Goal: Check status: Check status

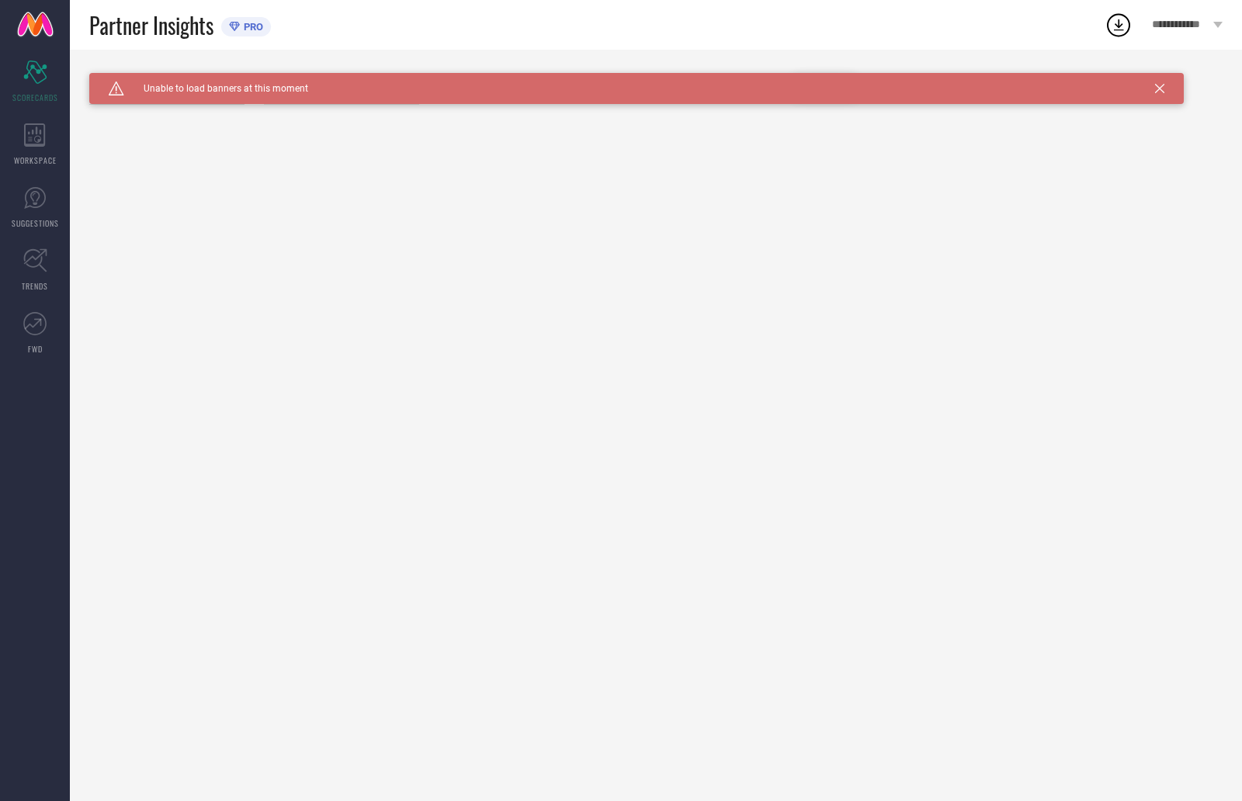
type input "All"
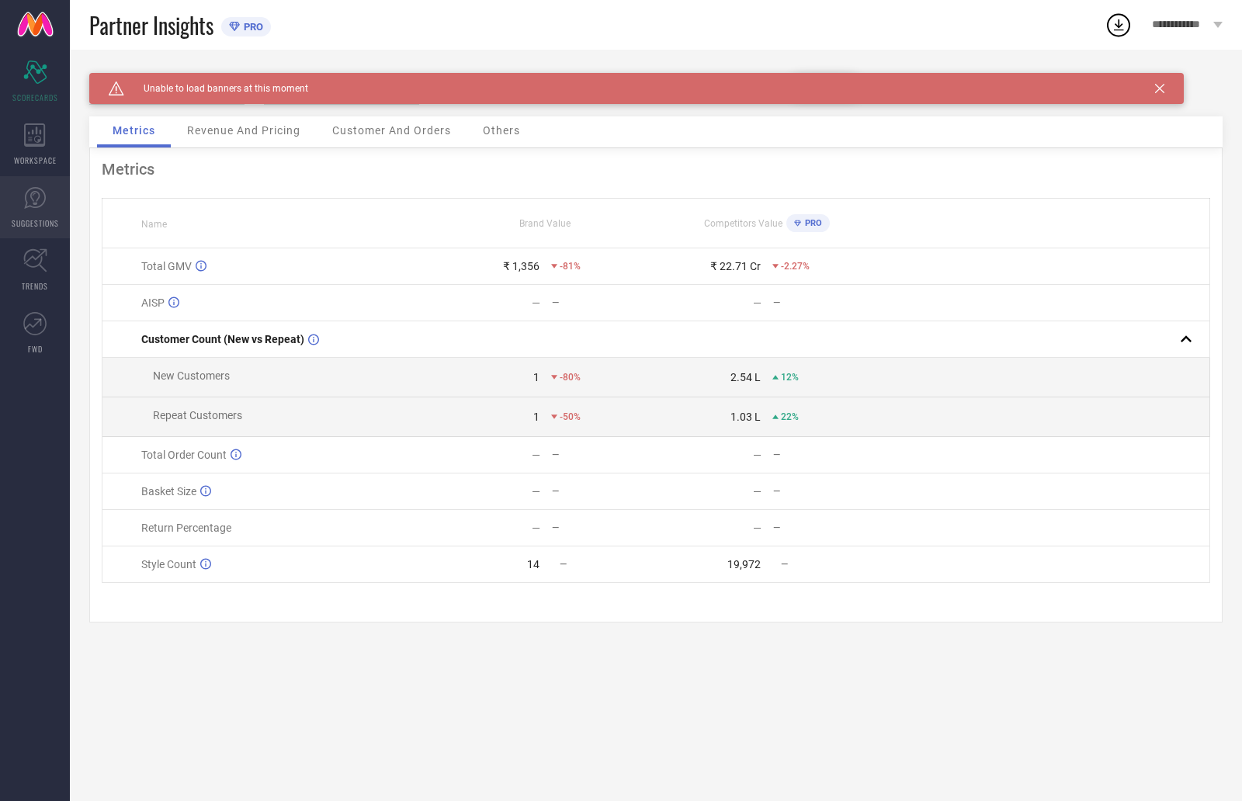
click at [19, 210] on link "SUGGESTIONS" at bounding box center [35, 207] width 70 height 62
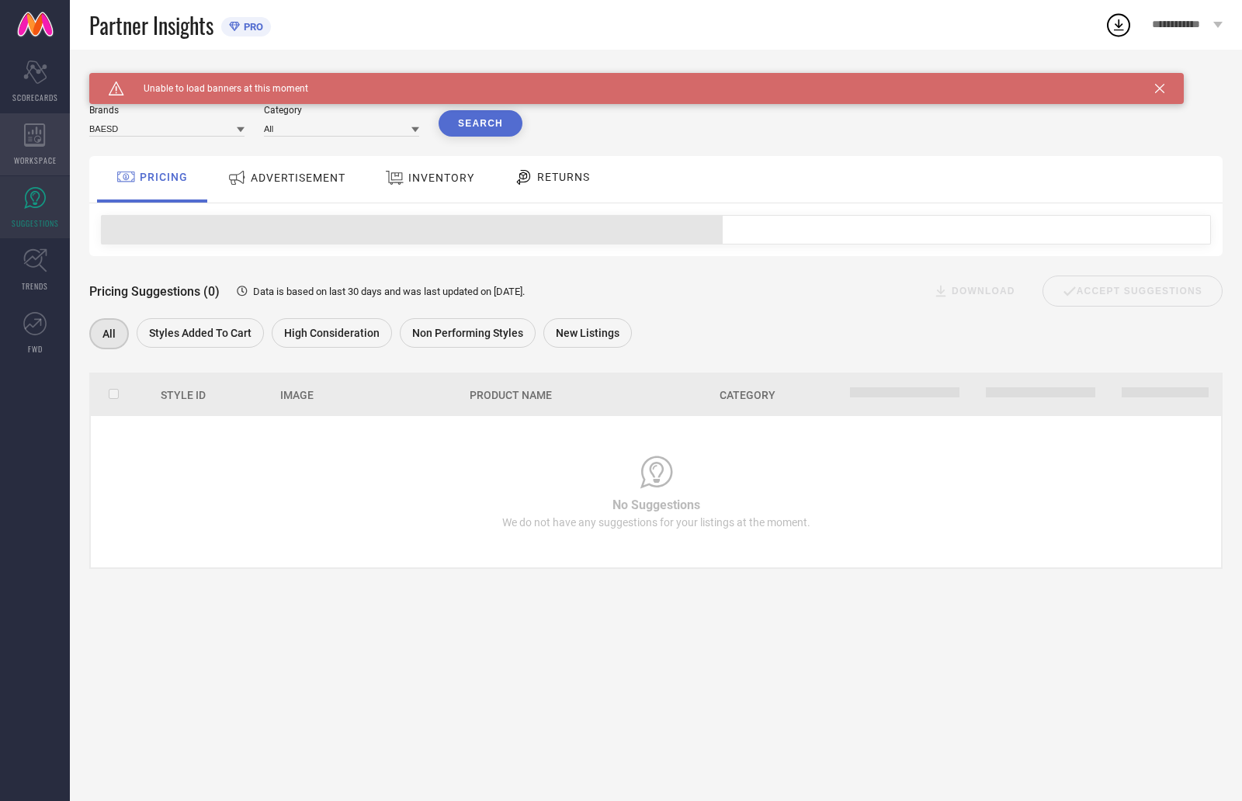
click at [48, 158] on span "WORKSPACE" at bounding box center [35, 160] width 43 height 12
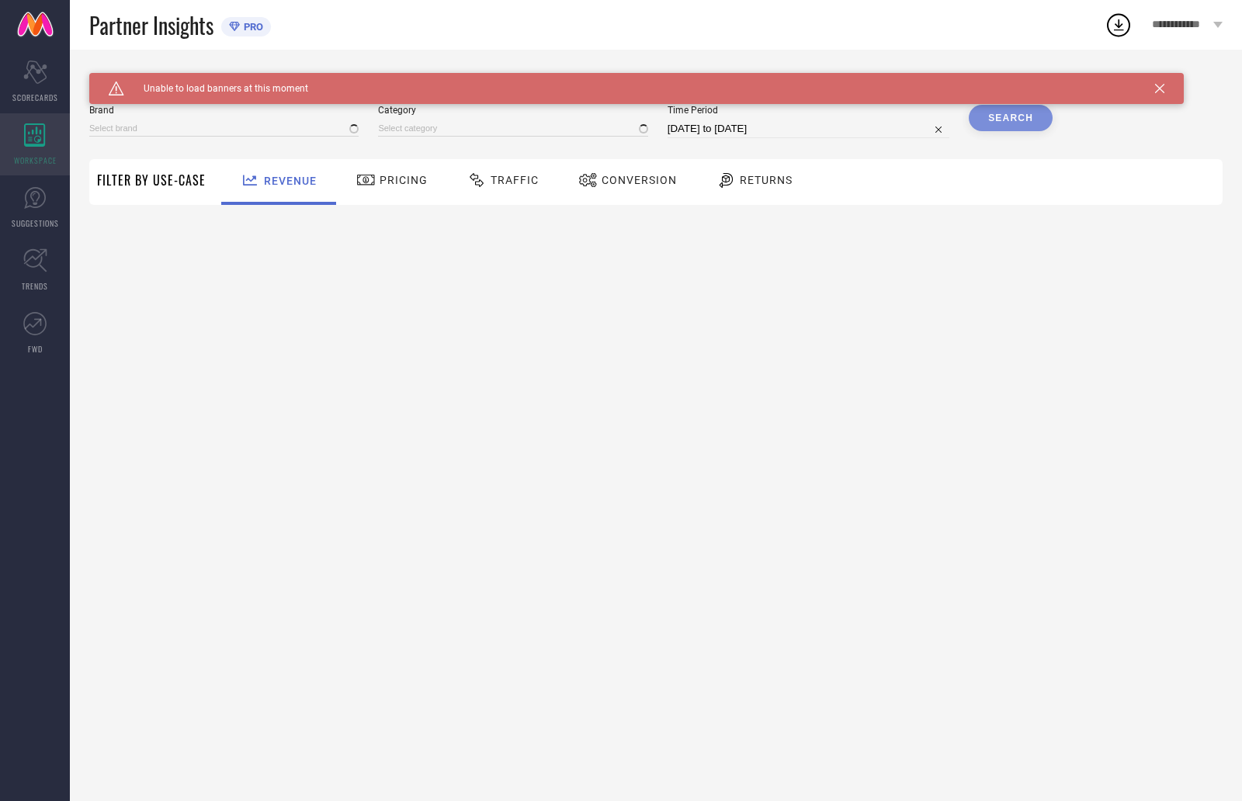
type input "BAESD"
type input "All"
click at [402, 188] on div "Pricing" at bounding box center [391, 180] width 79 height 26
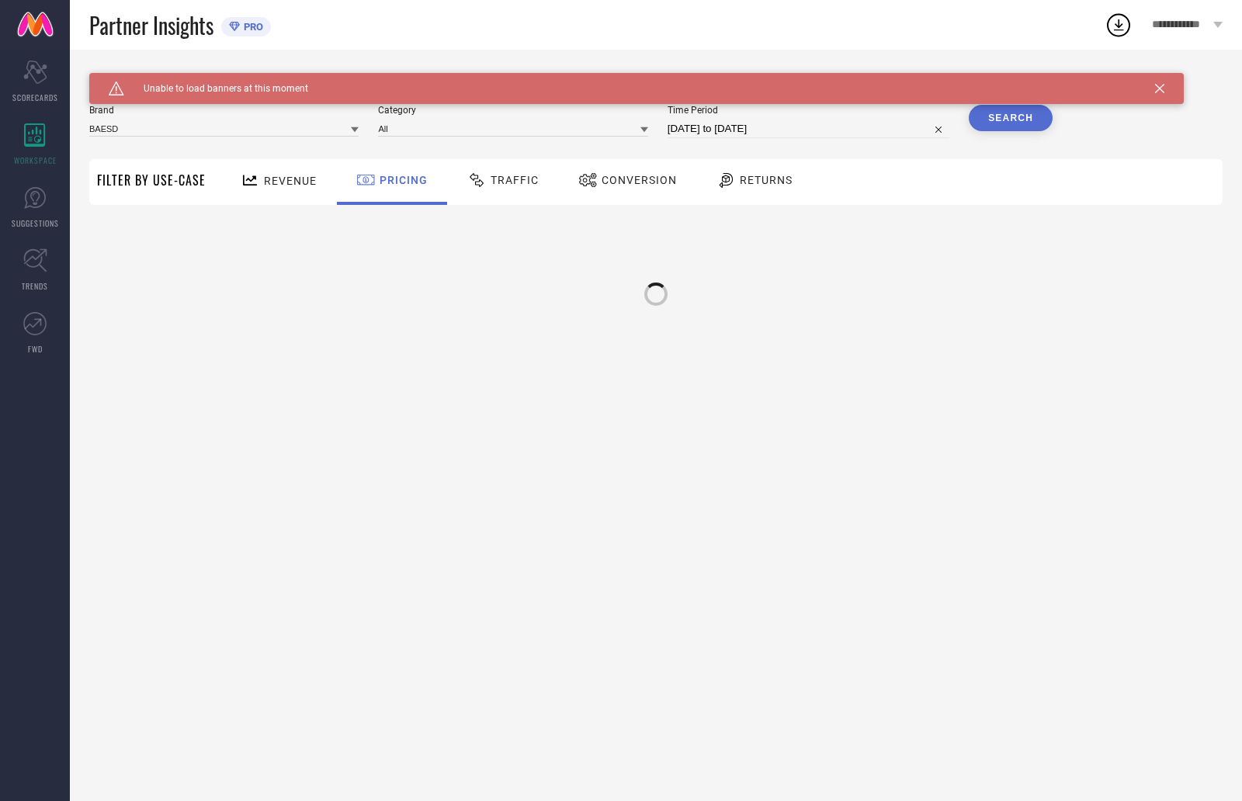
click at [490, 182] on span "Traffic" at bounding box center [514, 180] width 48 height 12
click at [633, 194] on div "Conversion" at bounding box center [627, 182] width 137 height 46
click at [289, 182] on span "Revenue" at bounding box center [290, 181] width 53 height 12
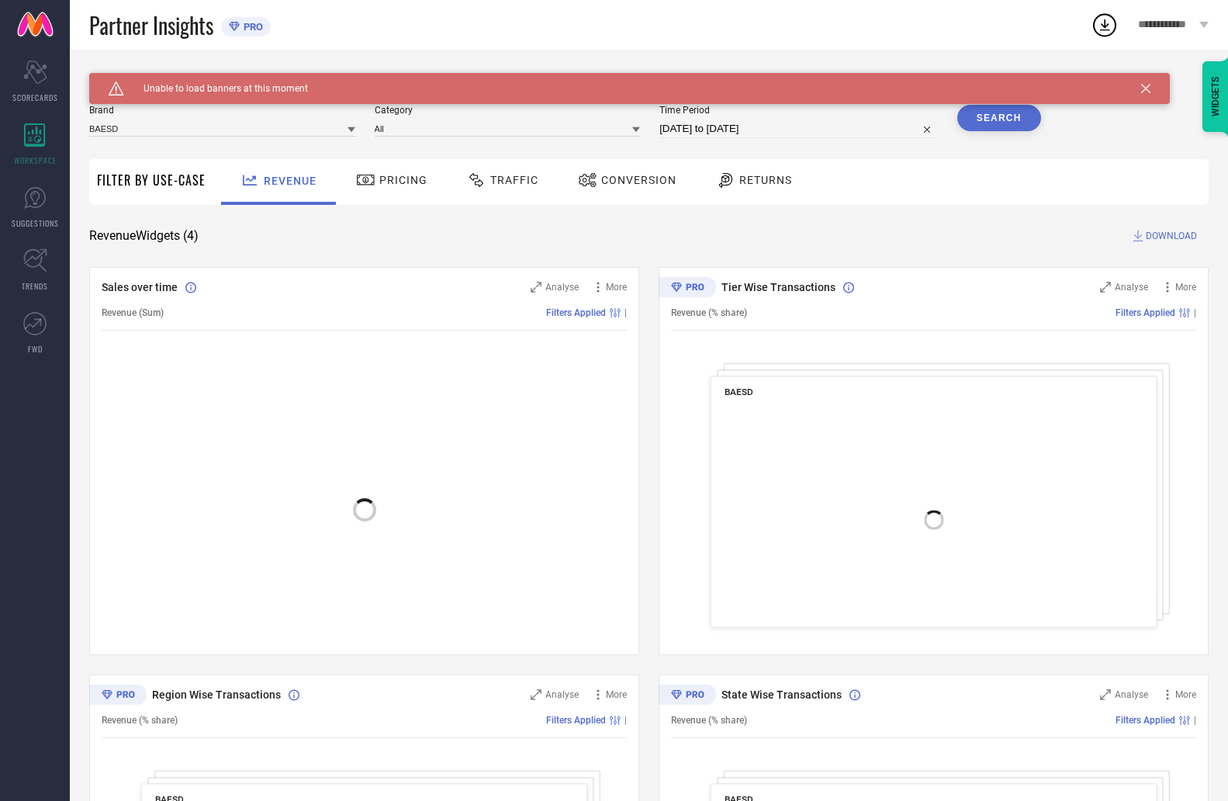
click at [407, 189] on div "Pricing" at bounding box center [391, 180] width 79 height 26
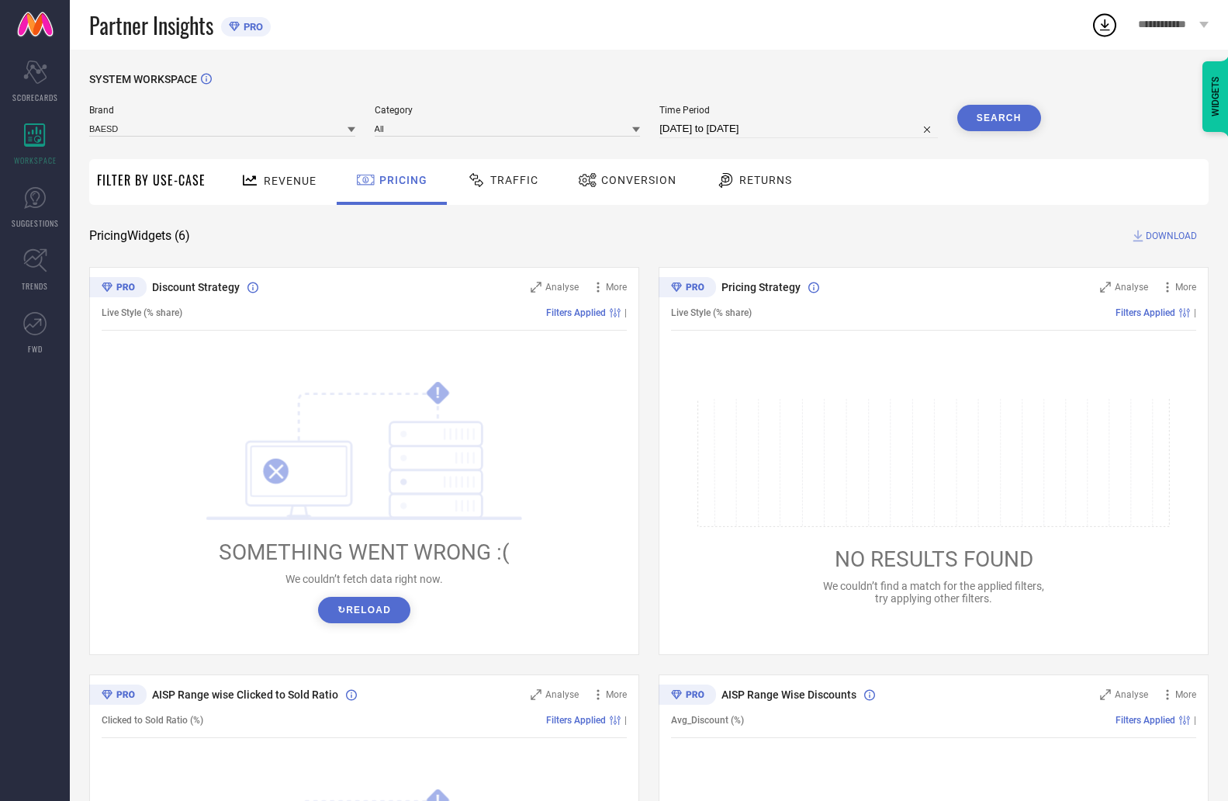
click at [517, 193] on div "Traffic" at bounding box center [502, 180] width 79 height 26
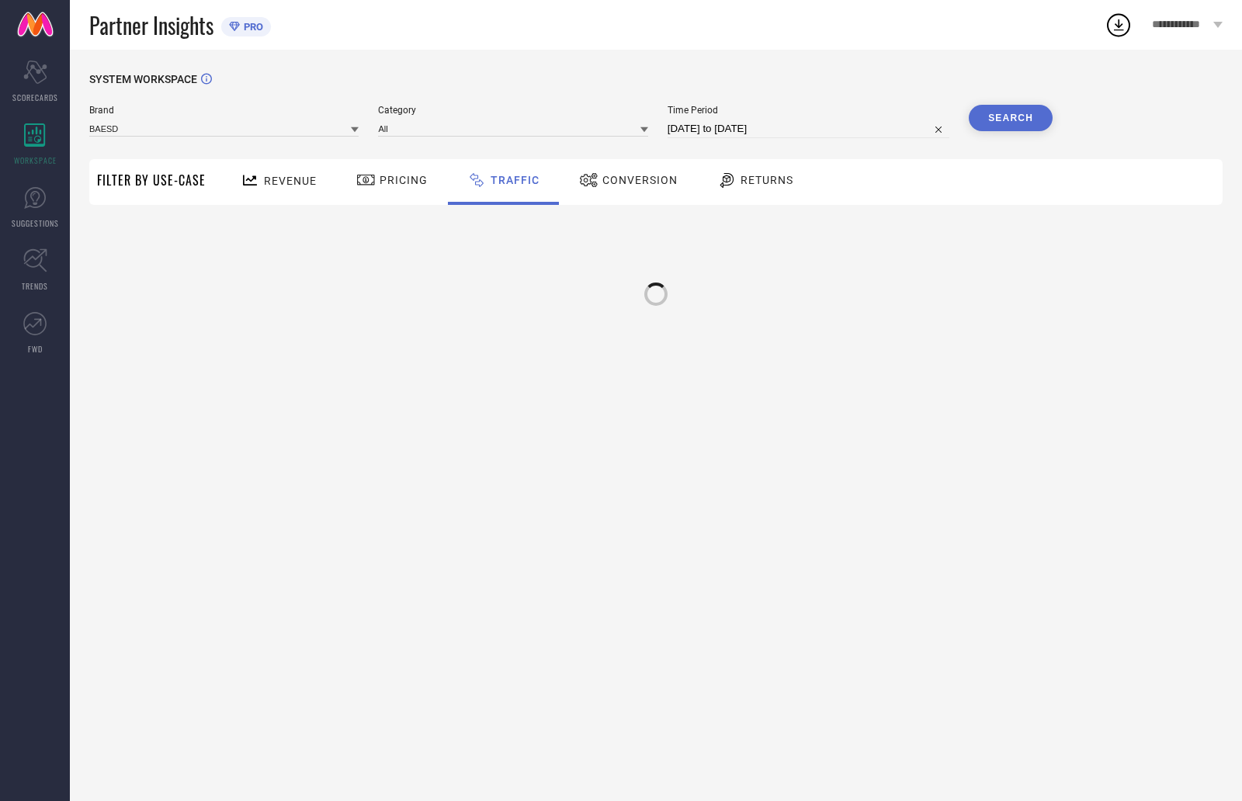
click at [666, 177] on span "Conversion" at bounding box center [639, 180] width 75 height 12
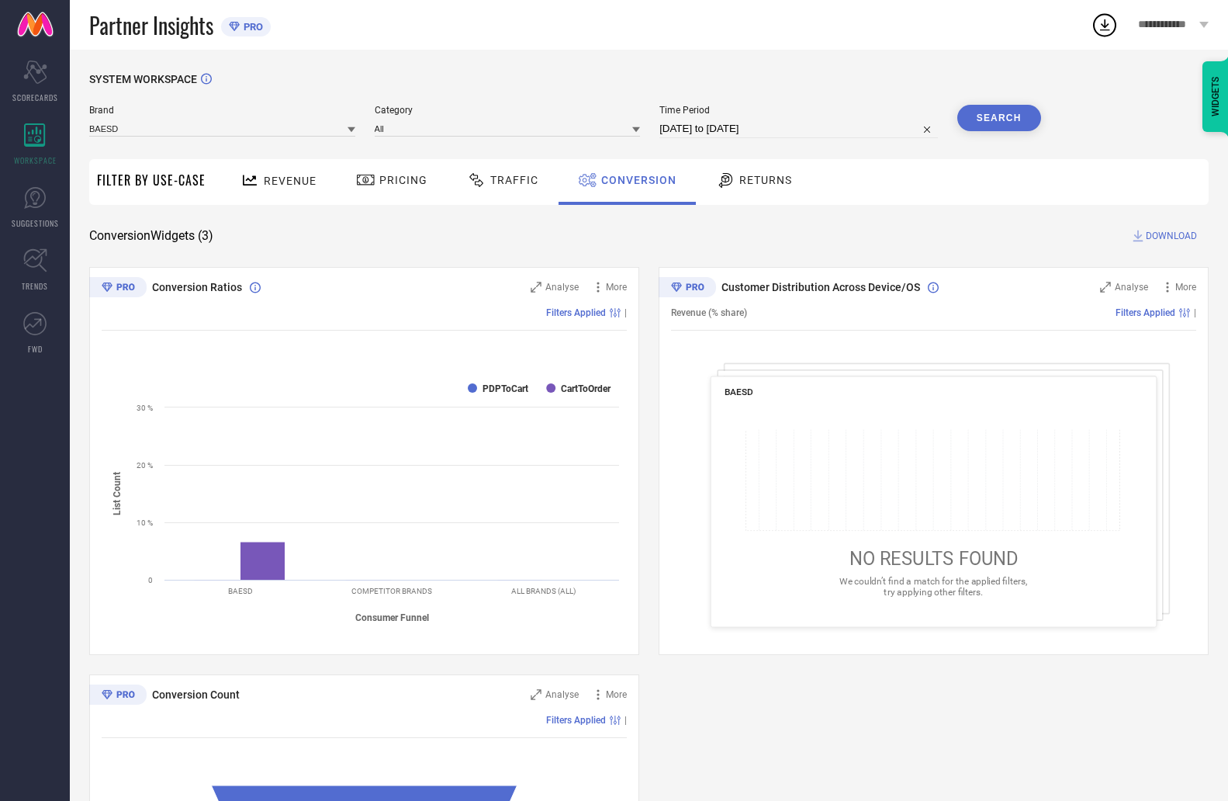
click at [741, 168] on div "Returns" at bounding box center [754, 180] width 84 height 26
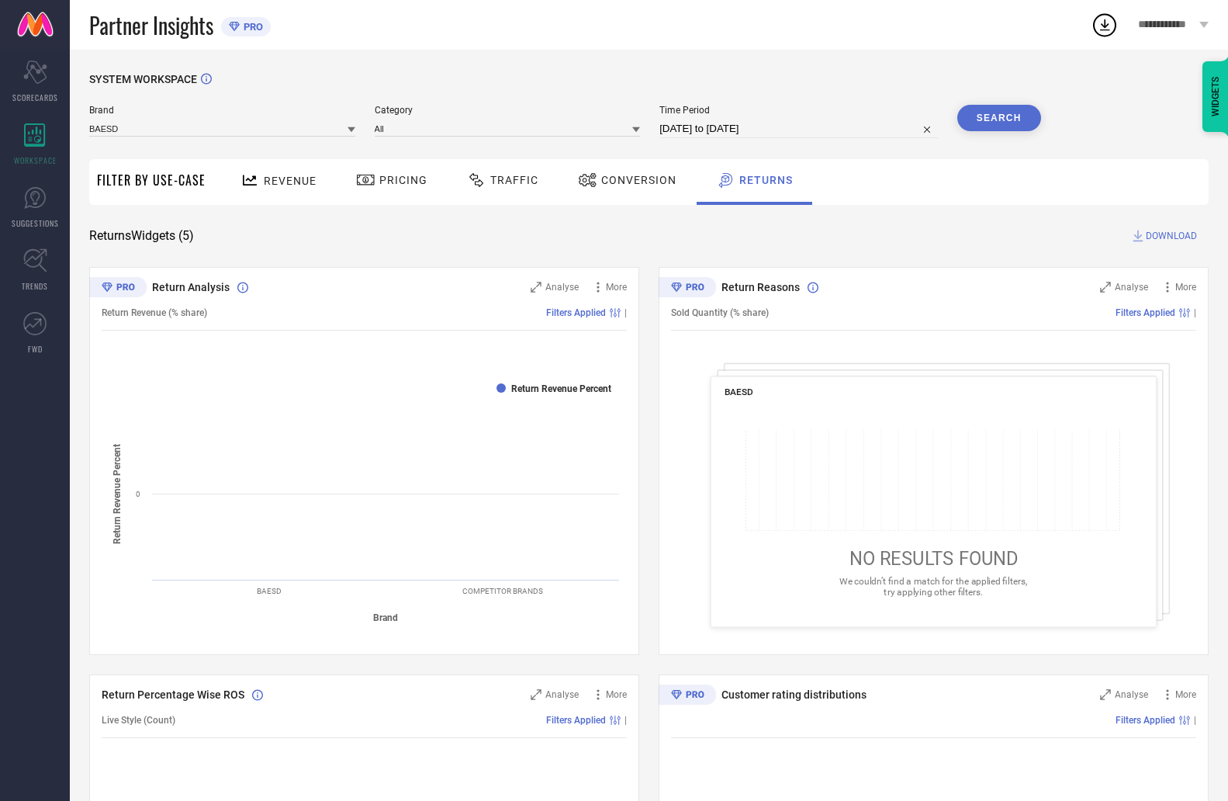
click at [405, 178] on span "Pricing" at bounding box center [403, 180] width 48 height 12
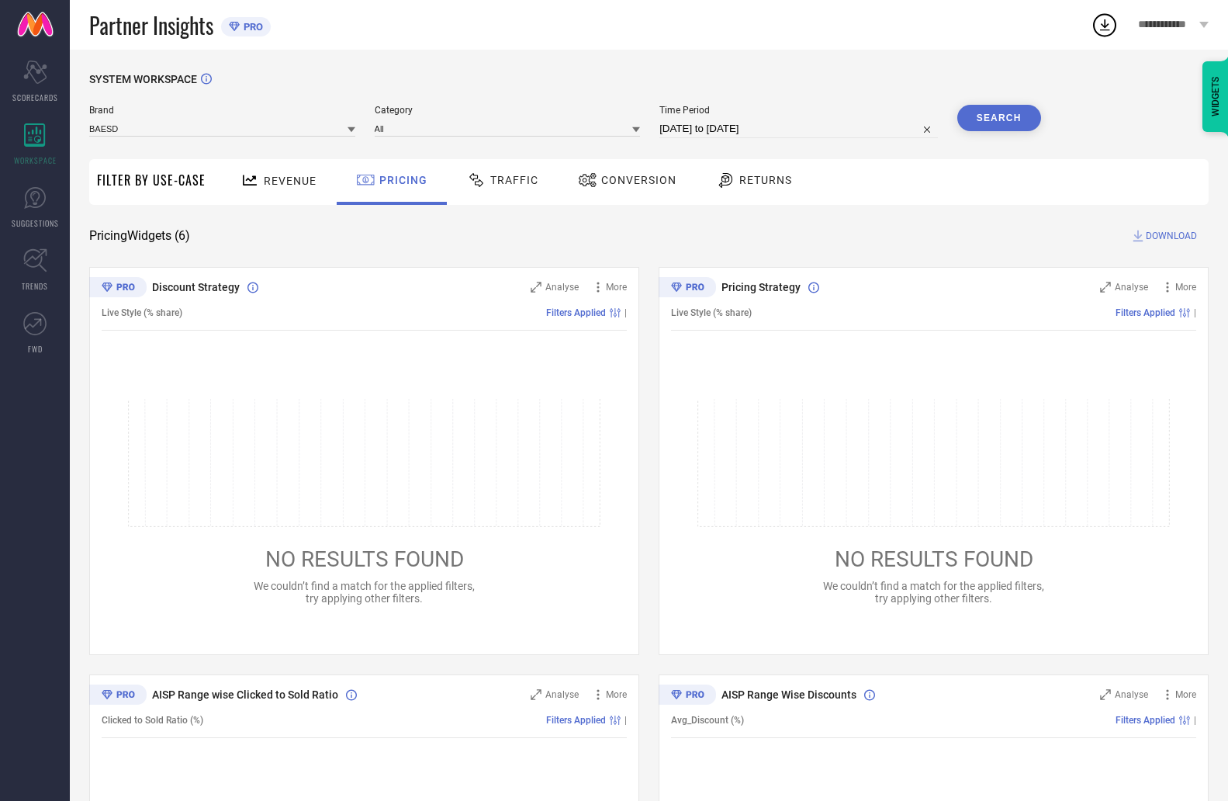
click at [265, 181] on span "Revenue" at bounding box center [290, 181] width 53 height 12
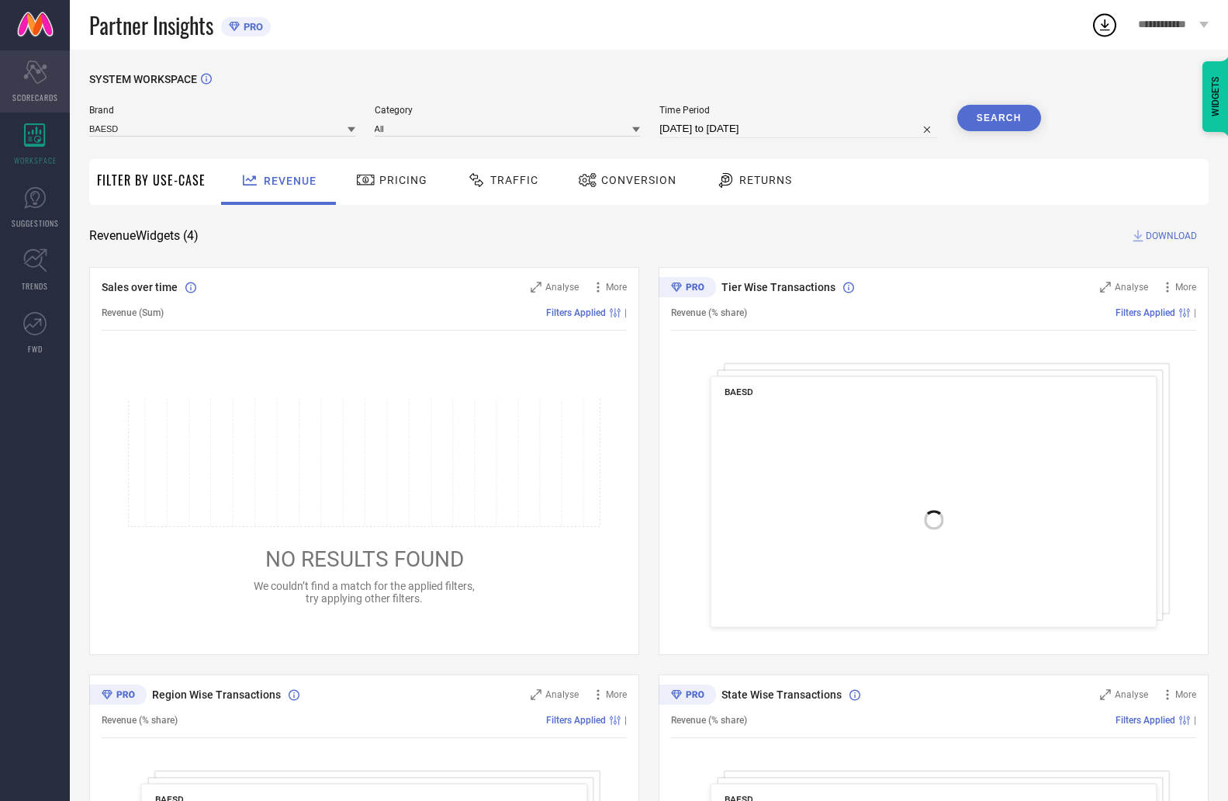
click at [27, 87] on div "Scorecard SCORECARDS" at bounding box center [35, 81] width 70 height 62
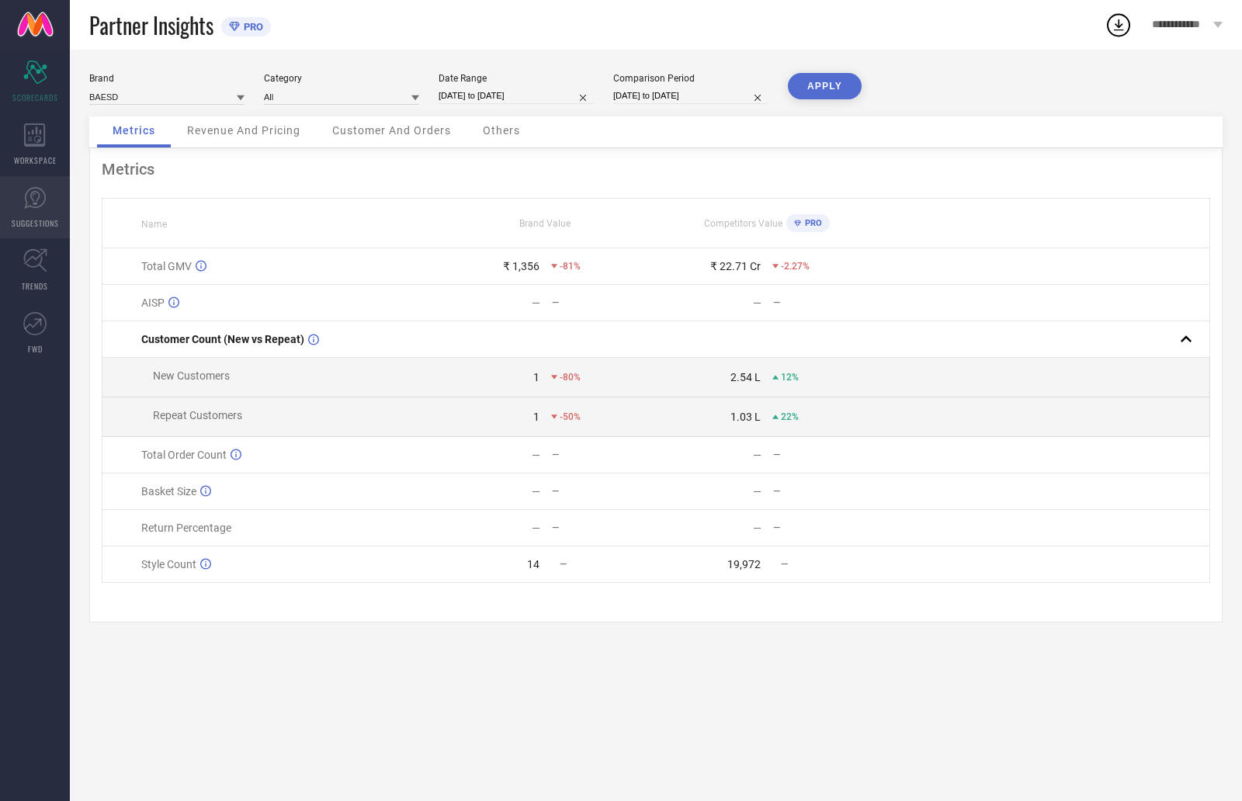
click at [23, 202] on link "SUGGESTIONS" at bounding box center [35, 207] width 70 height 62
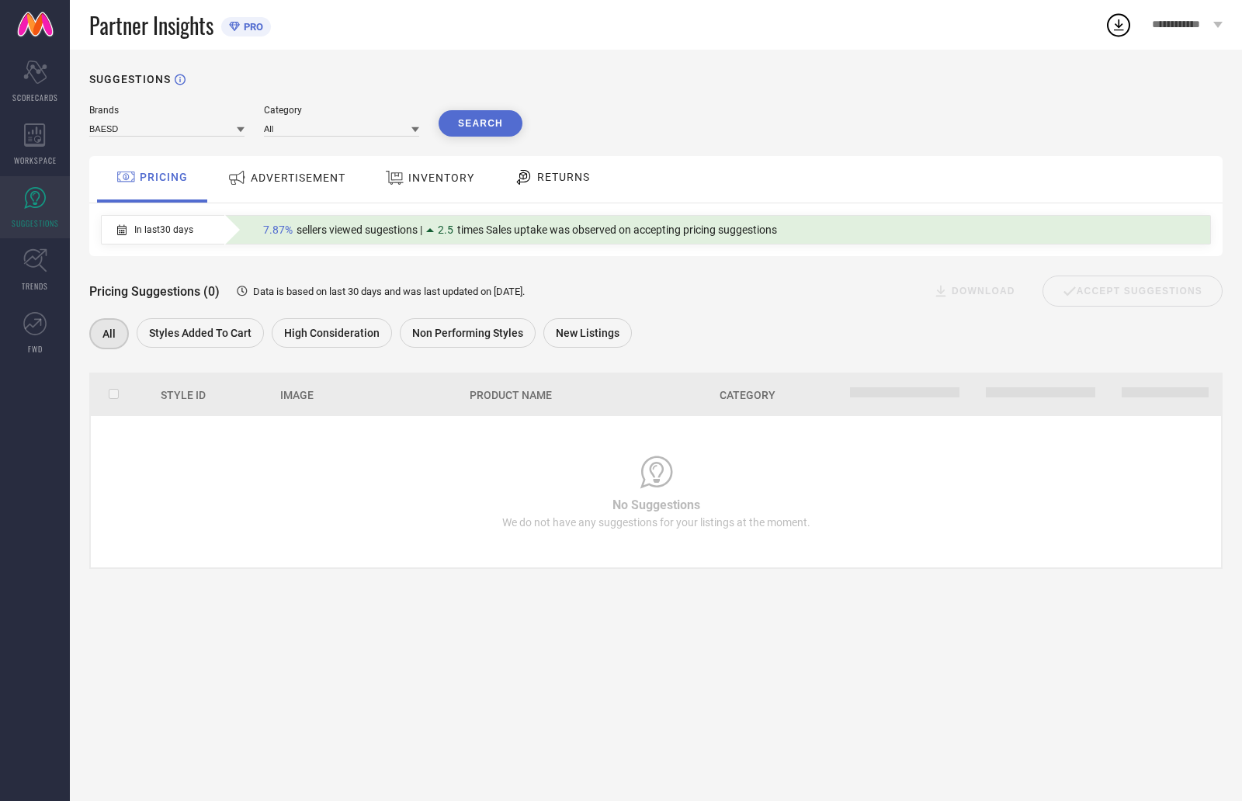
click at [297, 160] on div "ADVERTISEMENT" at bounding box center [286, 179] width 157 height 47
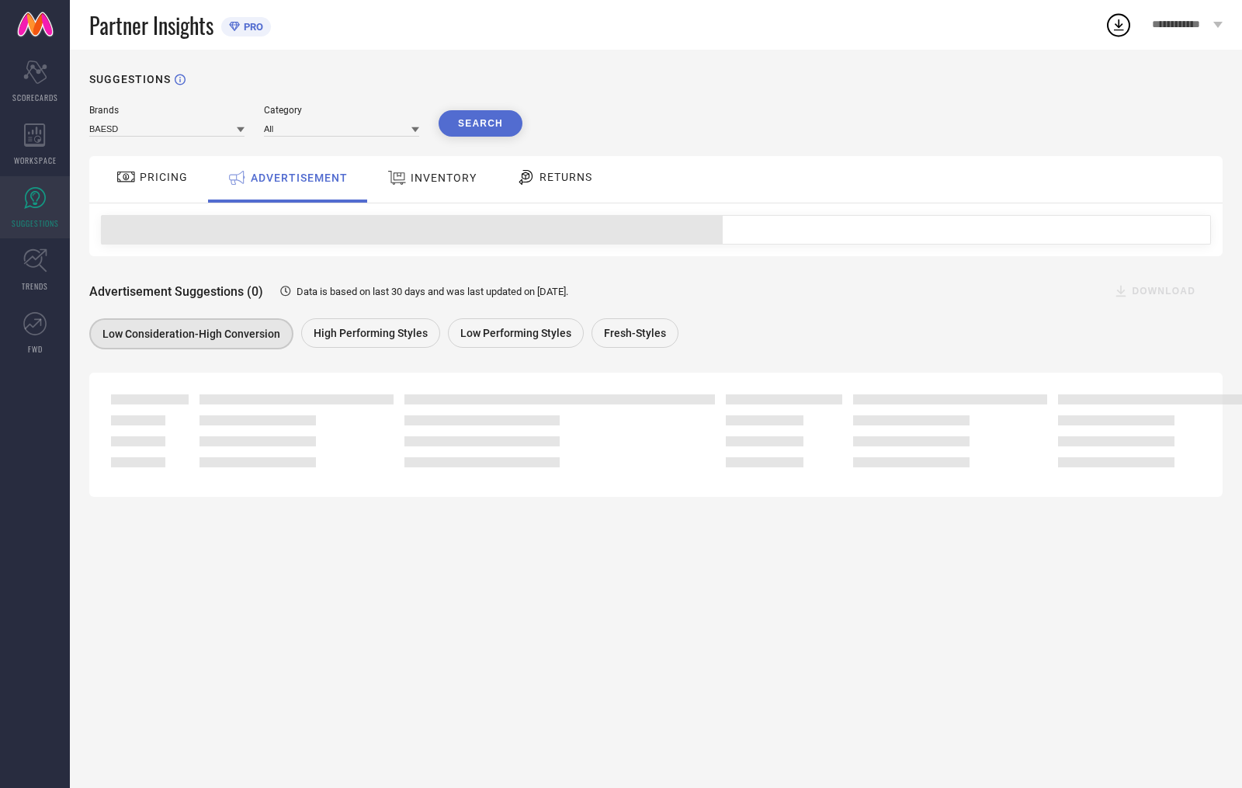
click at [431, 175] on span "INVENTORY" at bounding box center [443, 177] width 66 height 12
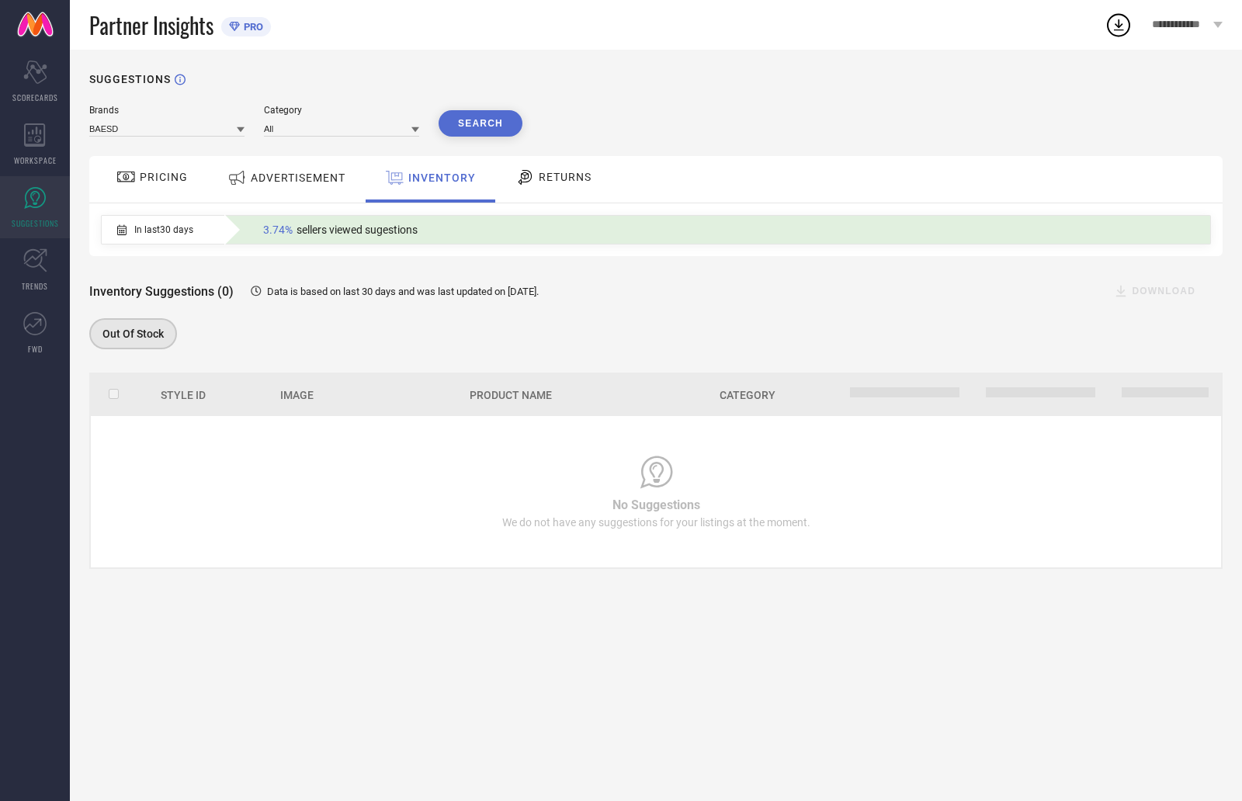
click at [559, 178] on span "RETURNS" at bounding box center [565, 177] width 53 height 12
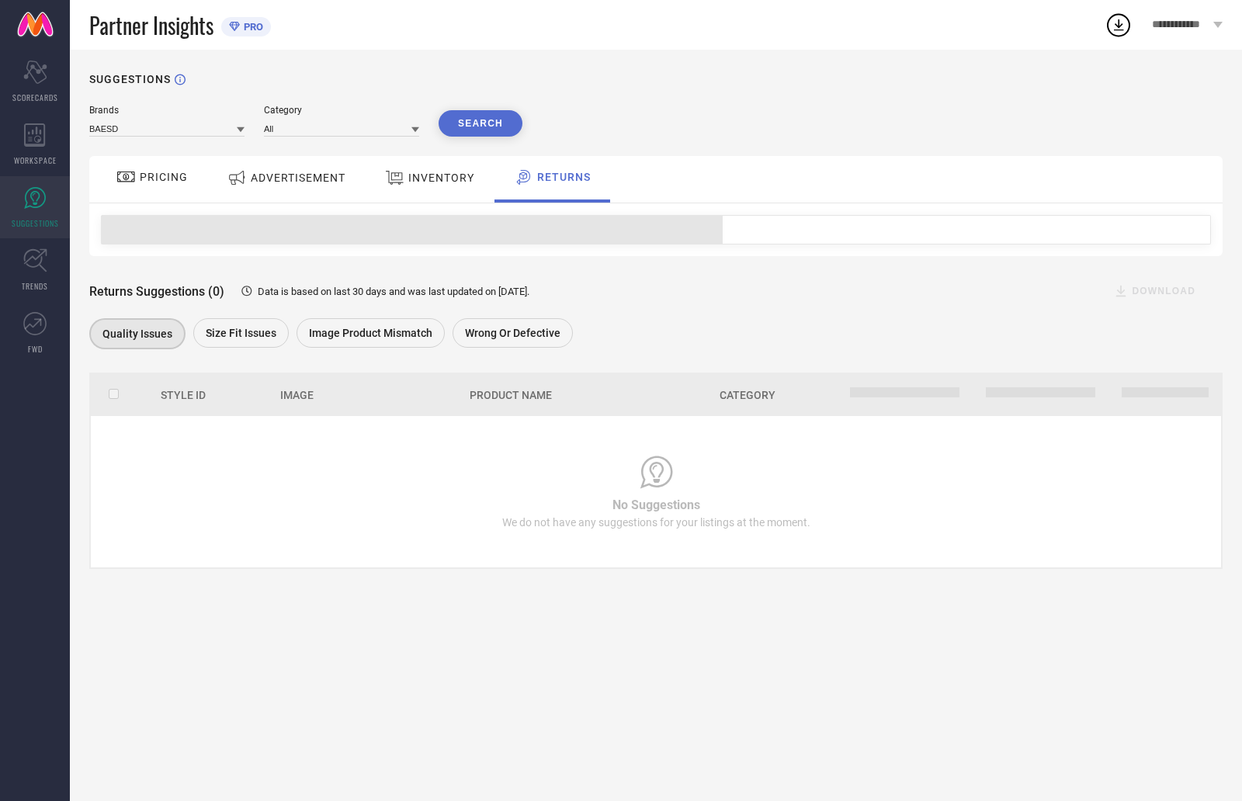
click at [451, 182] on span "INVENTORY" at bounding box center [441, 177] width 66 height 12
click at [341, 186] on div "ADVERTISEMENT" at bounding box center [286, 178] width 126 height 28
click at [119, 199] on div "PRICING" at bounding box center [152, 179] width 110 height 47
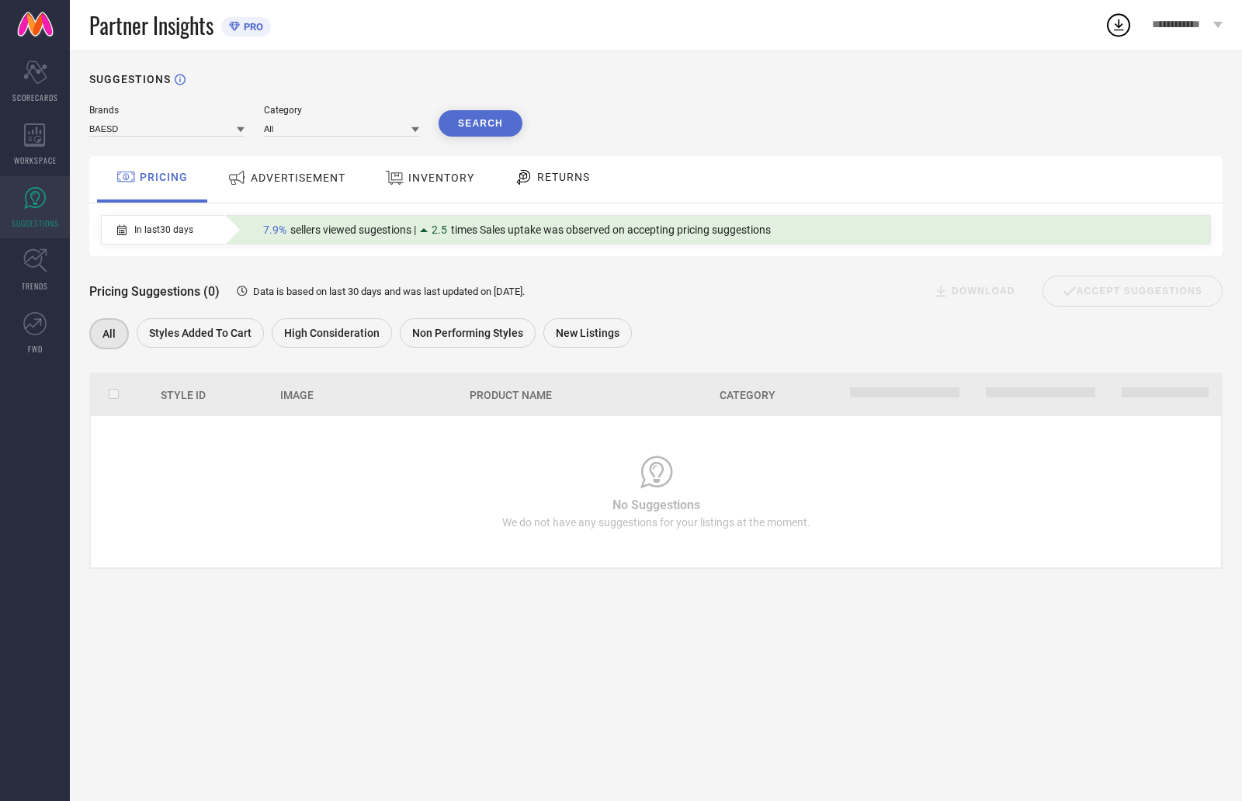
click at [443, 235] on span "2.5" at bounding box center [439, 229] width 16 height 12
click at [442, 230] on span "2.5" at bounding box center [439, 229] width 16 height 12
click at [441, 164] on div "INVENTORY" at bounding box center [429, 179] width 128 height 47
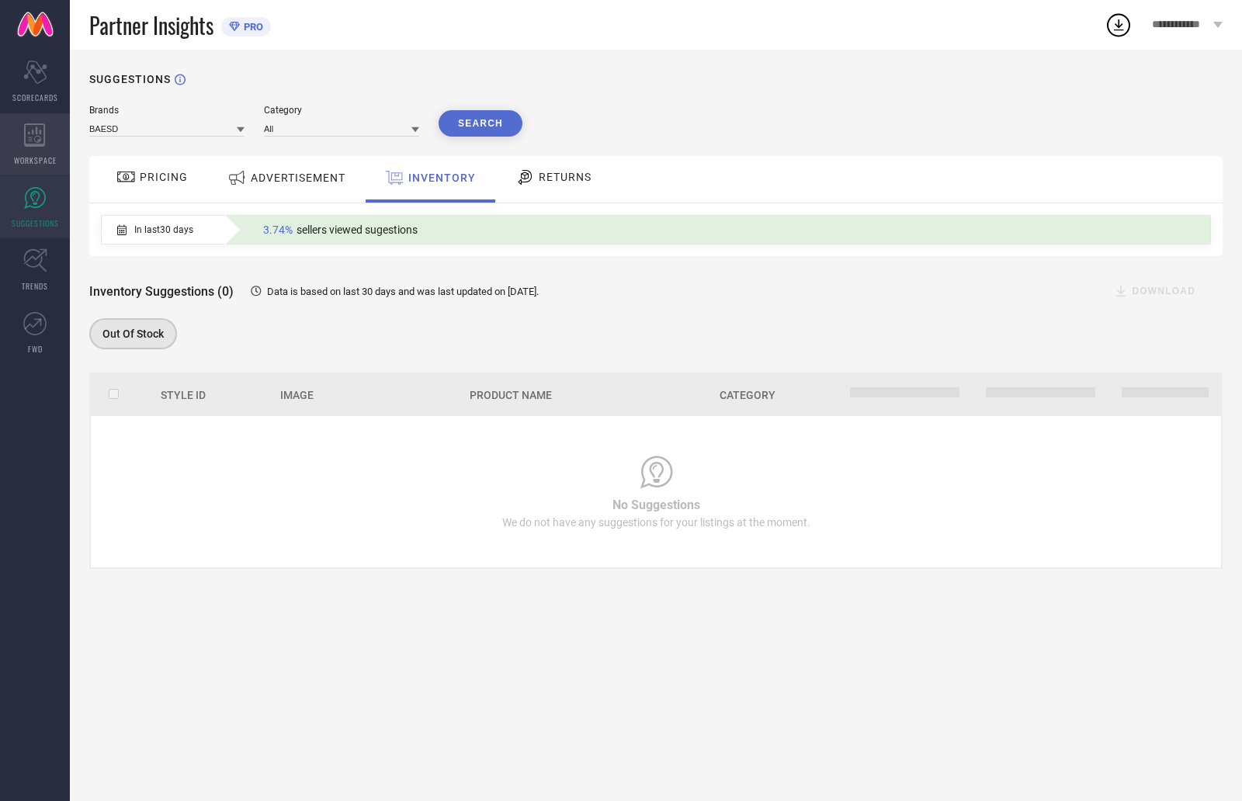
click at [55, 144] on div "WORKSPACE" at bounding box center [35, 144] width 70 height 62
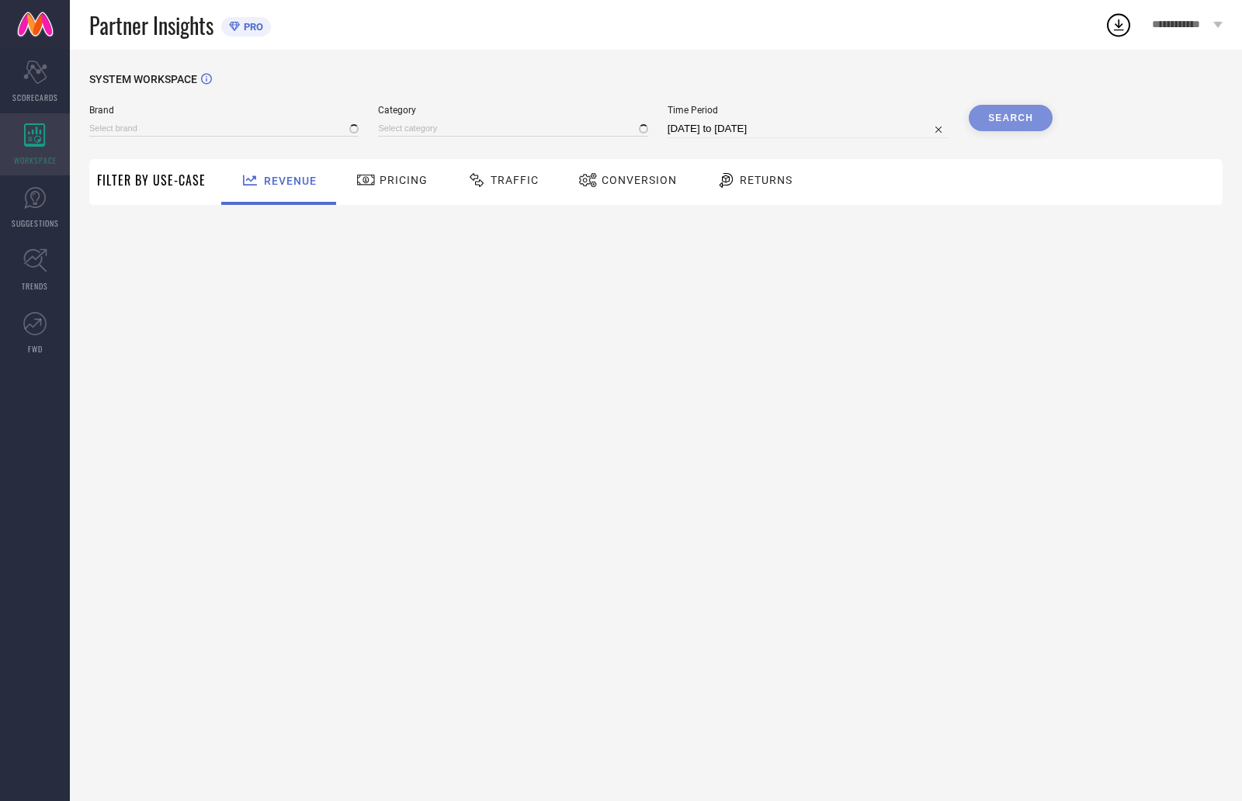
type input "BAESD"
type input "All"
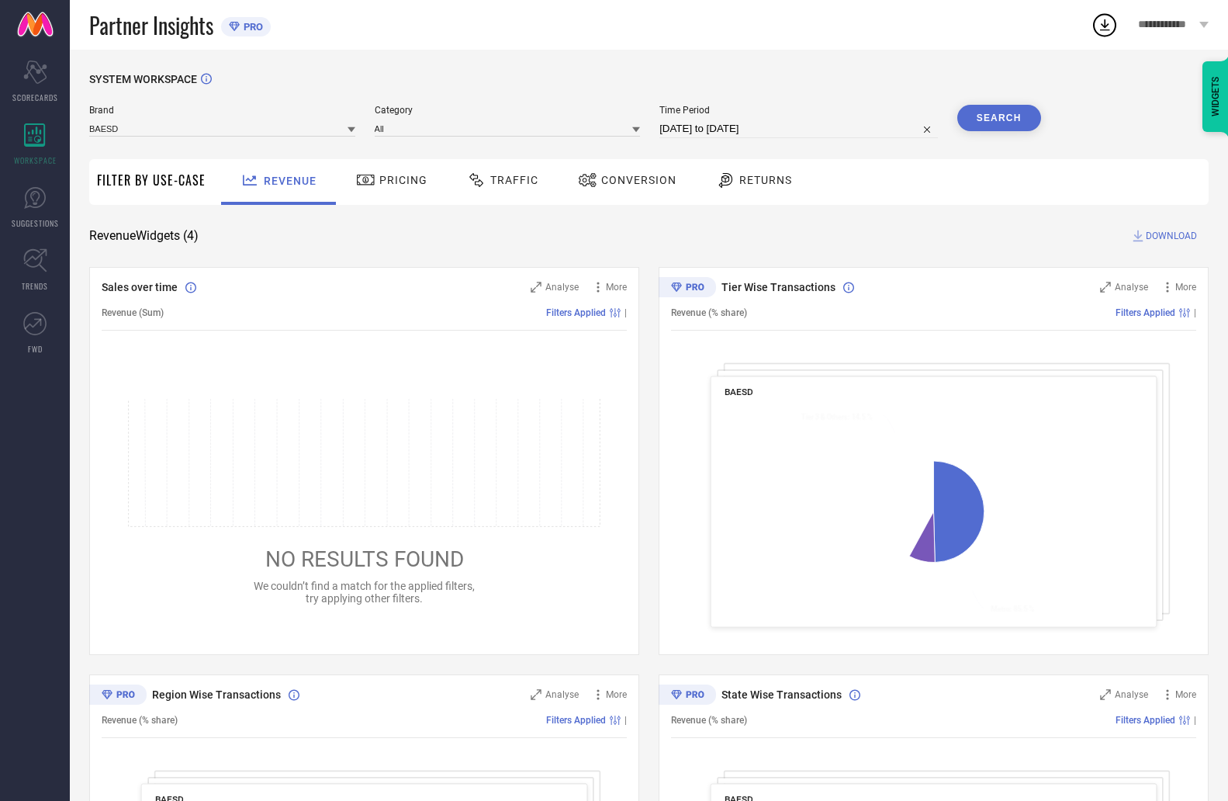
click at [376, 178] on div at bounding box center [367, 180] width 23 height 19
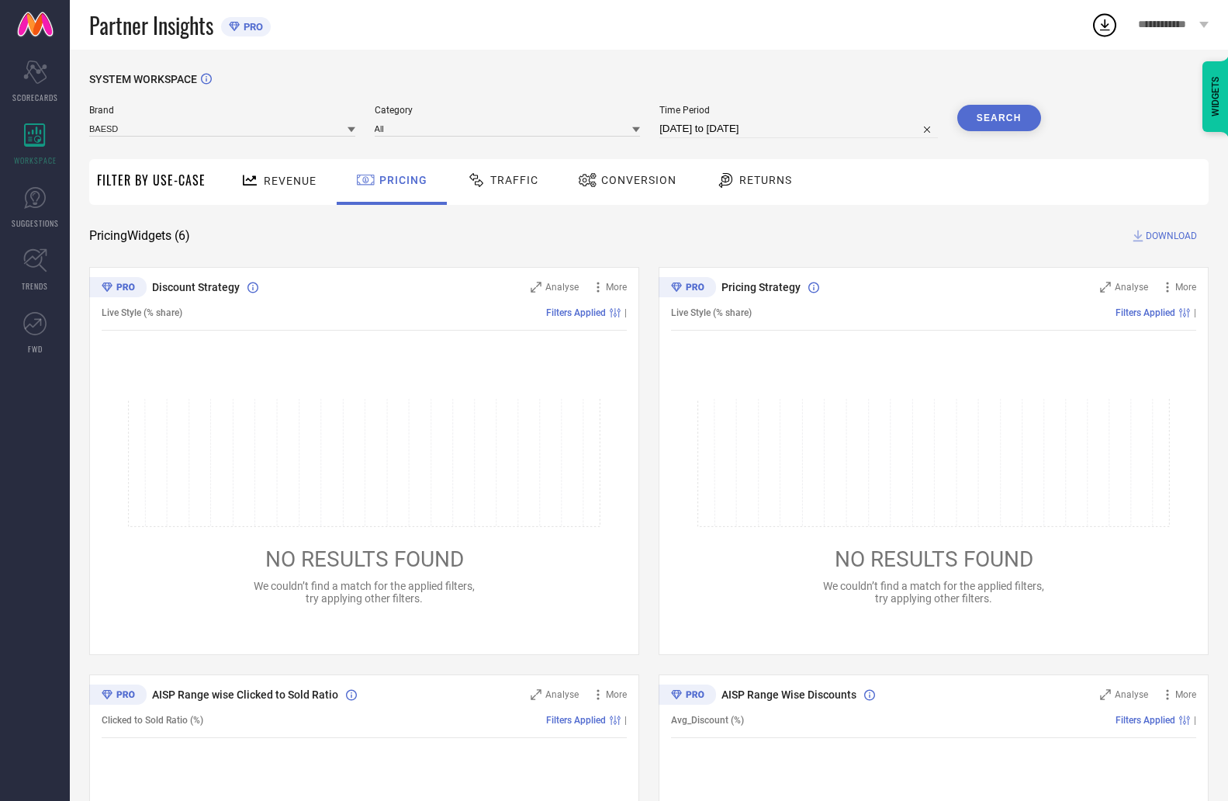
click at [481, 192] on div "Traffic" at bounding box center [502, 180] width 79 height 26
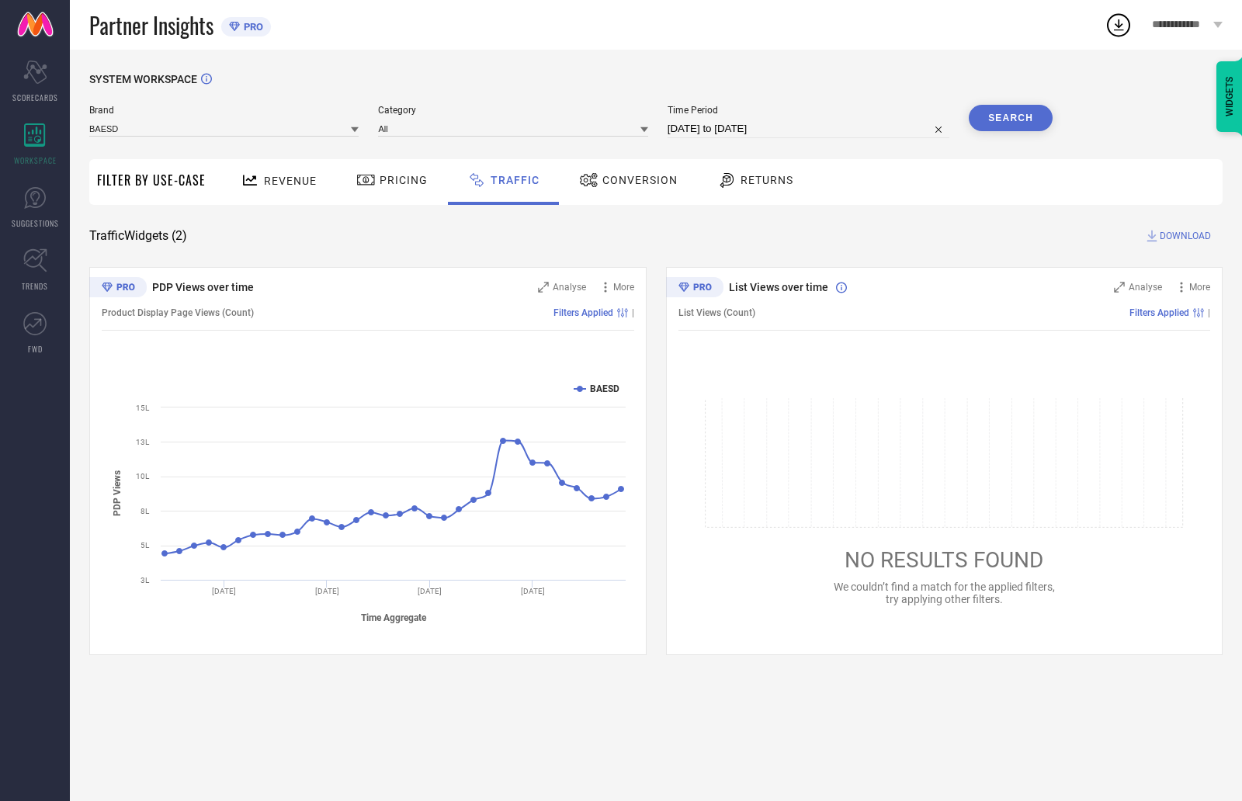
click at [549, 175] on div "Traffic" at bounding box center [503, 182] width 111 height 46
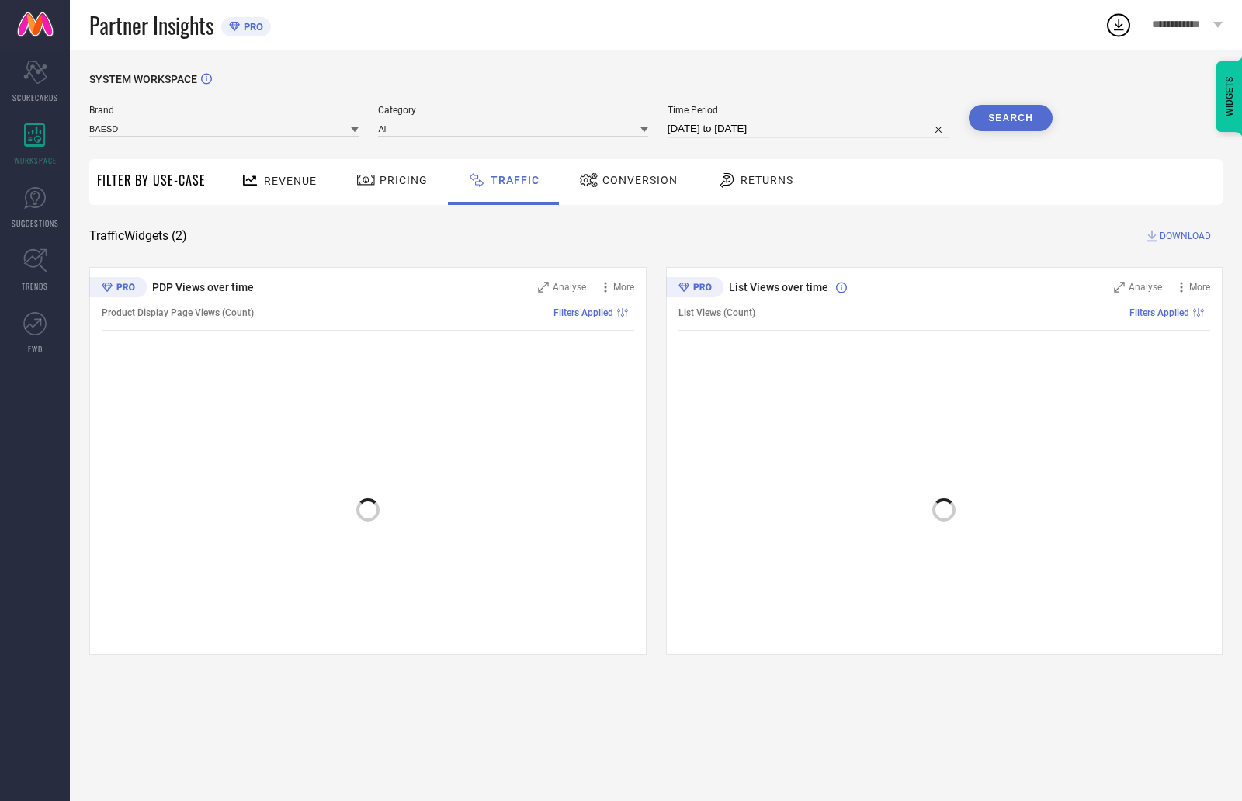
click at [630, 175] on span "Conversion" at bounding box center [639, 180] width 75 height 12
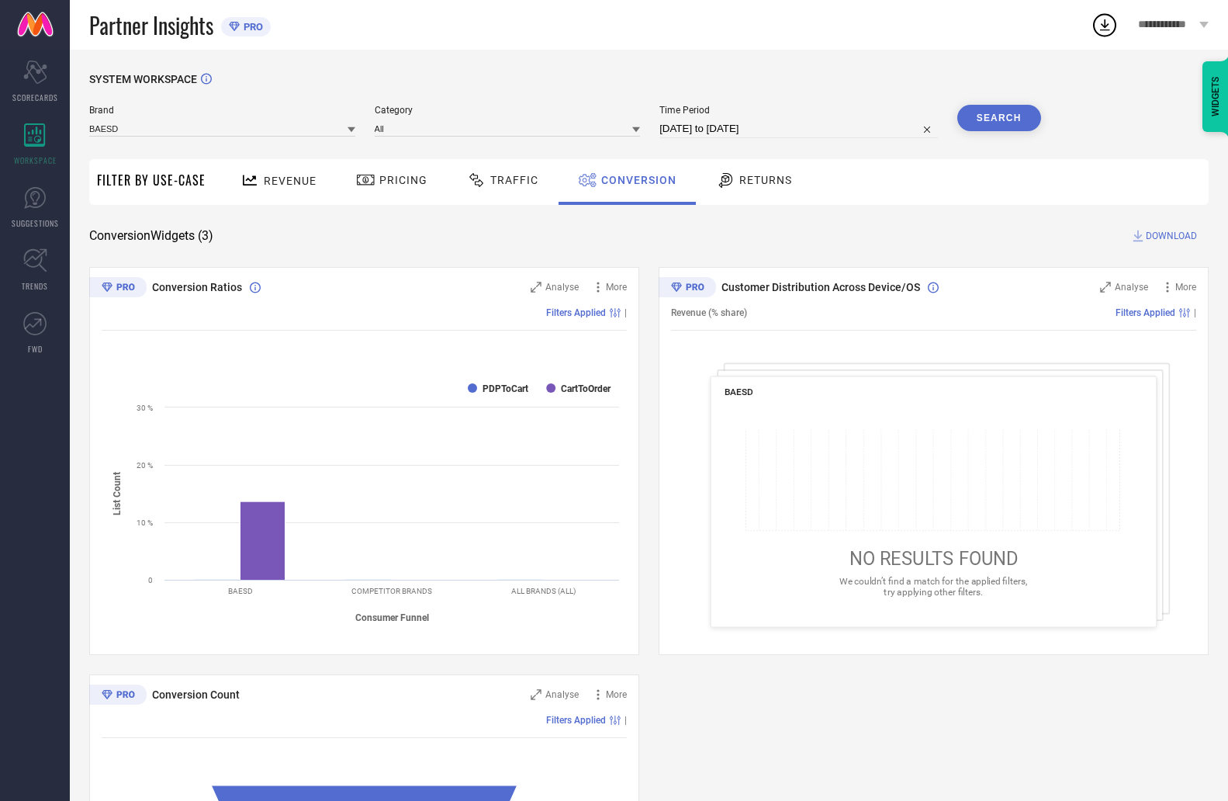
click at [717, 178] on icon at bounding box center [725, 180] width 19 height 19
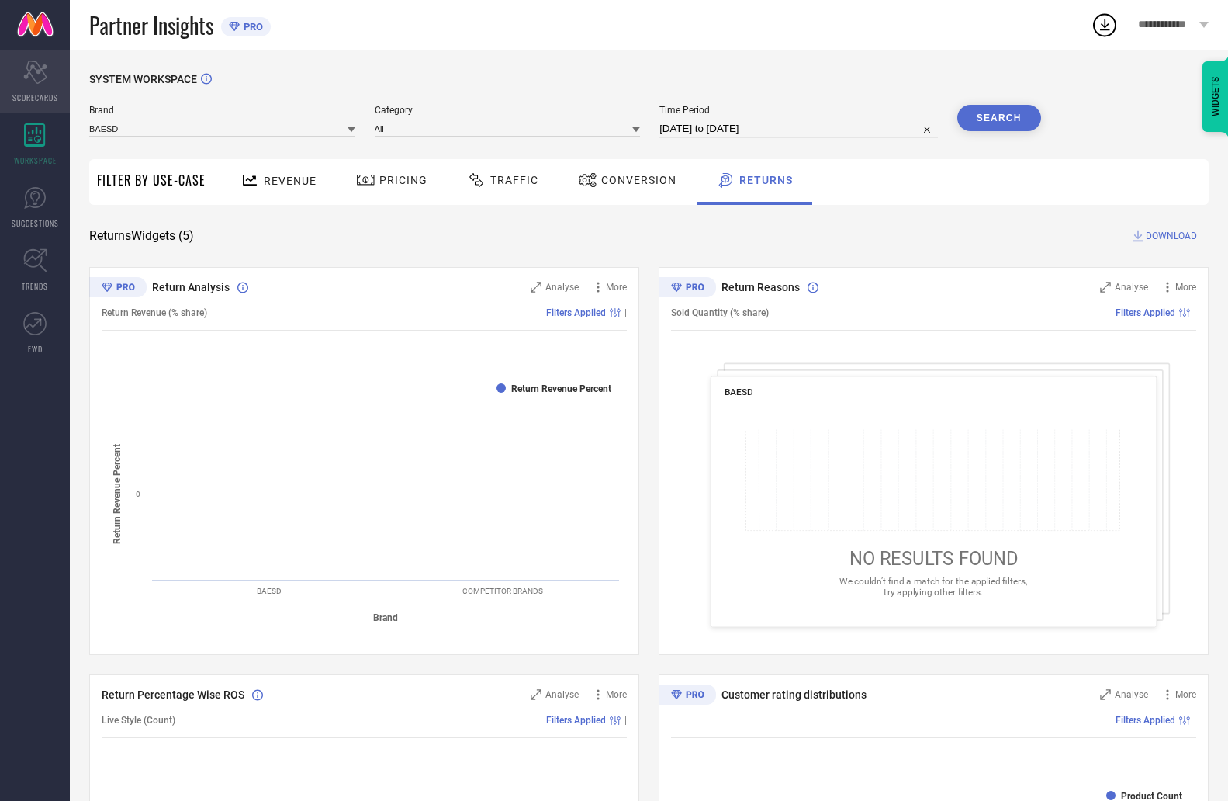
click at [40, 99] on span "SCORECARDS" at bounding box center [35, 98] width 46 height 12
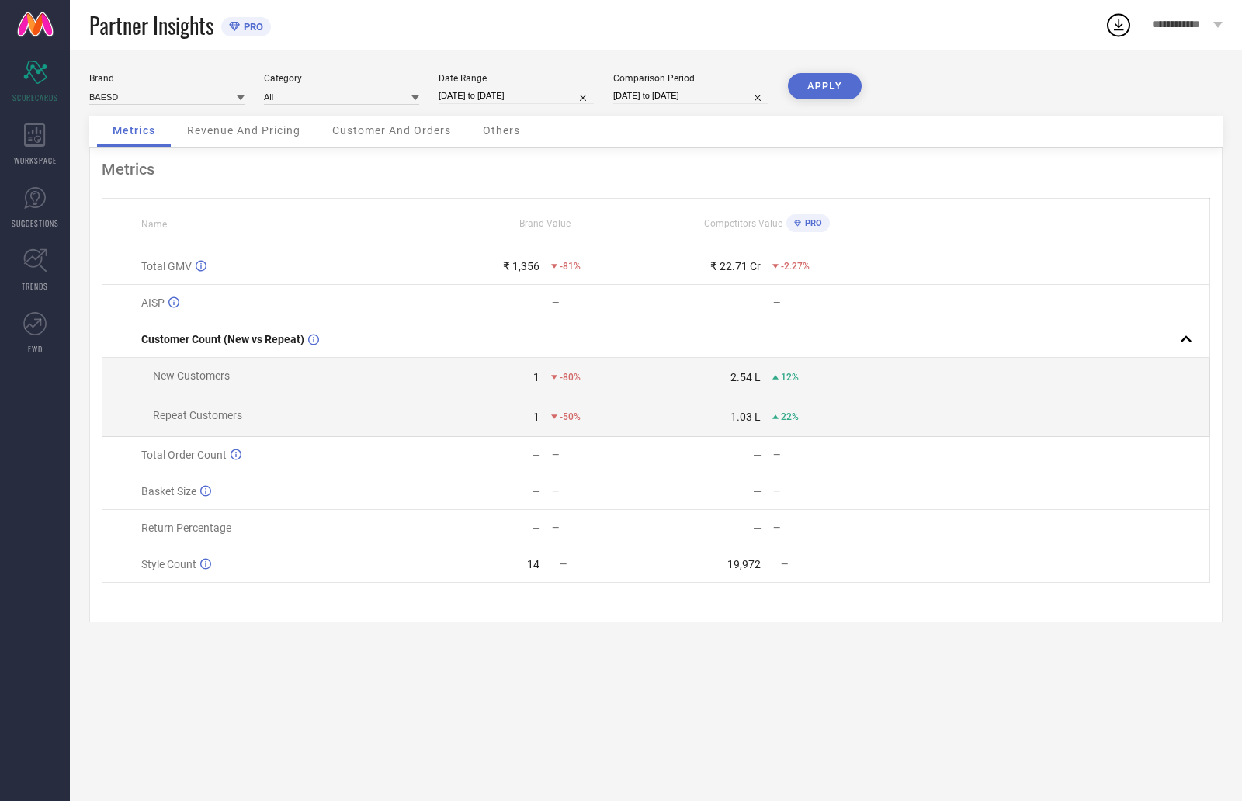
click at [290, 126] on span "Revenue And Pricing" at bounding box center [243, 130] width 113 height 12
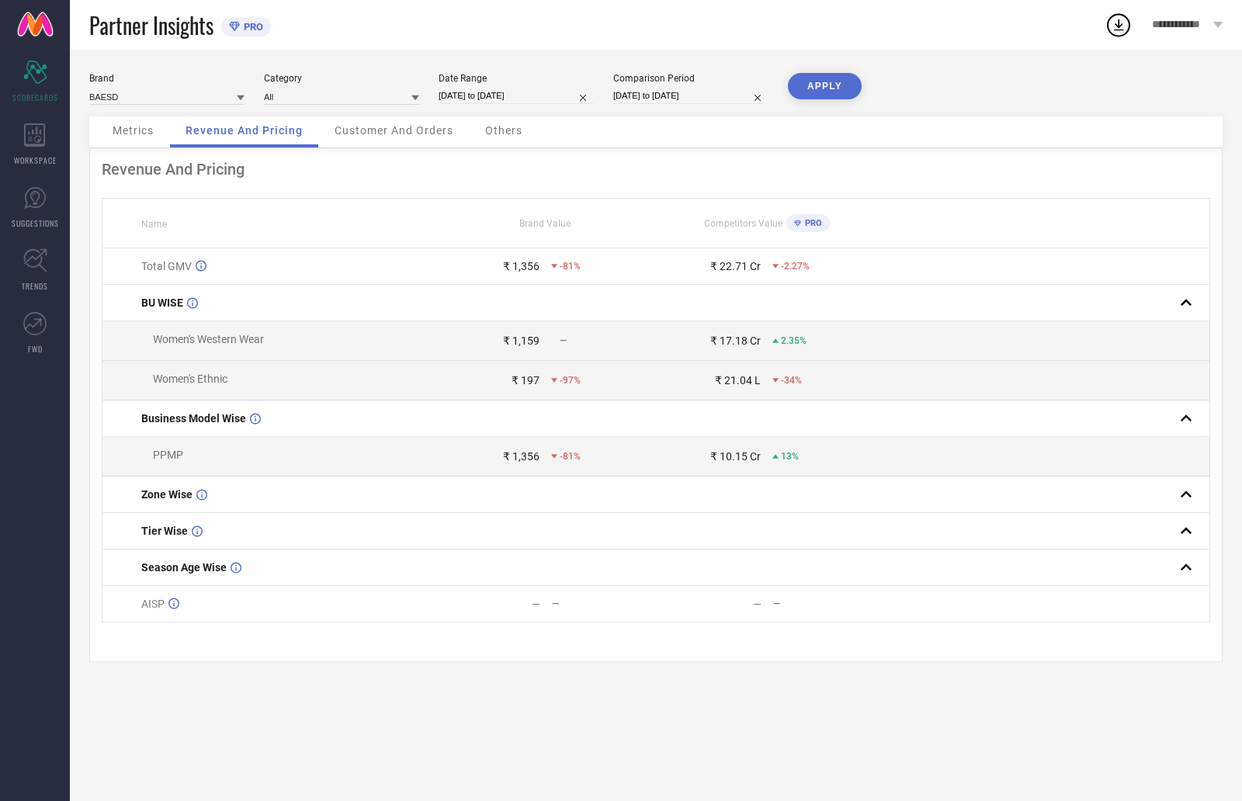
click at [386, 133] on span "Customer And Orders" at bounding box center [393, 130] width 119 height 12
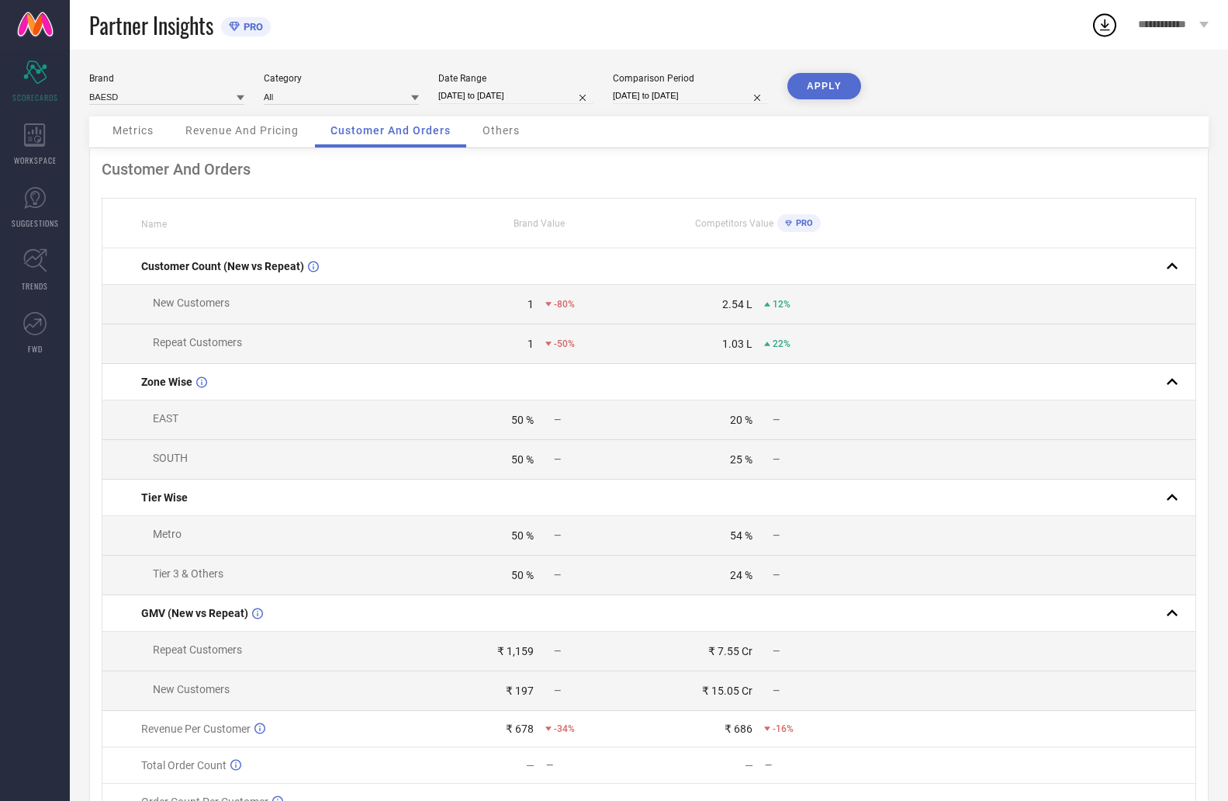
click at [245, 123] on div "Revenue And Pricing" at bounding box center [242, 131] width 144 height 31
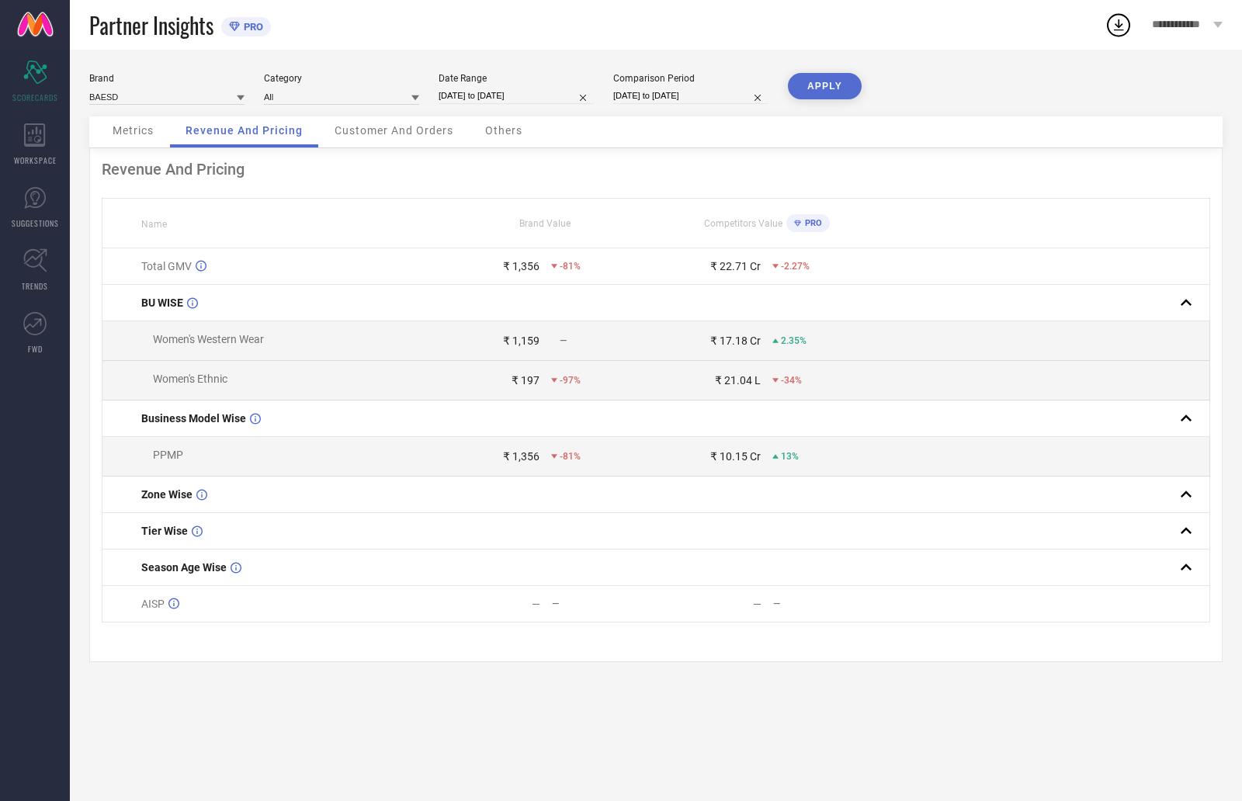
click at [142, 140] on div "Metrics" at bounding box center [133, 131] width 72 height 31
